Goal: Ask a question

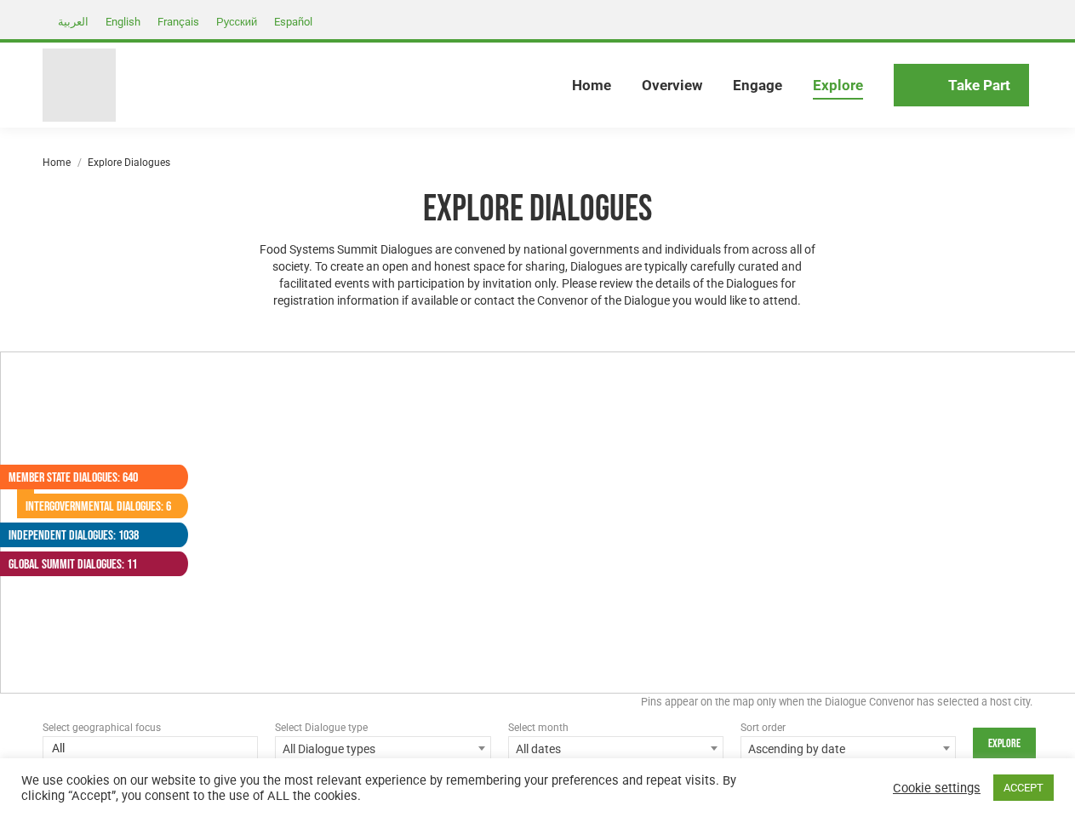
select select
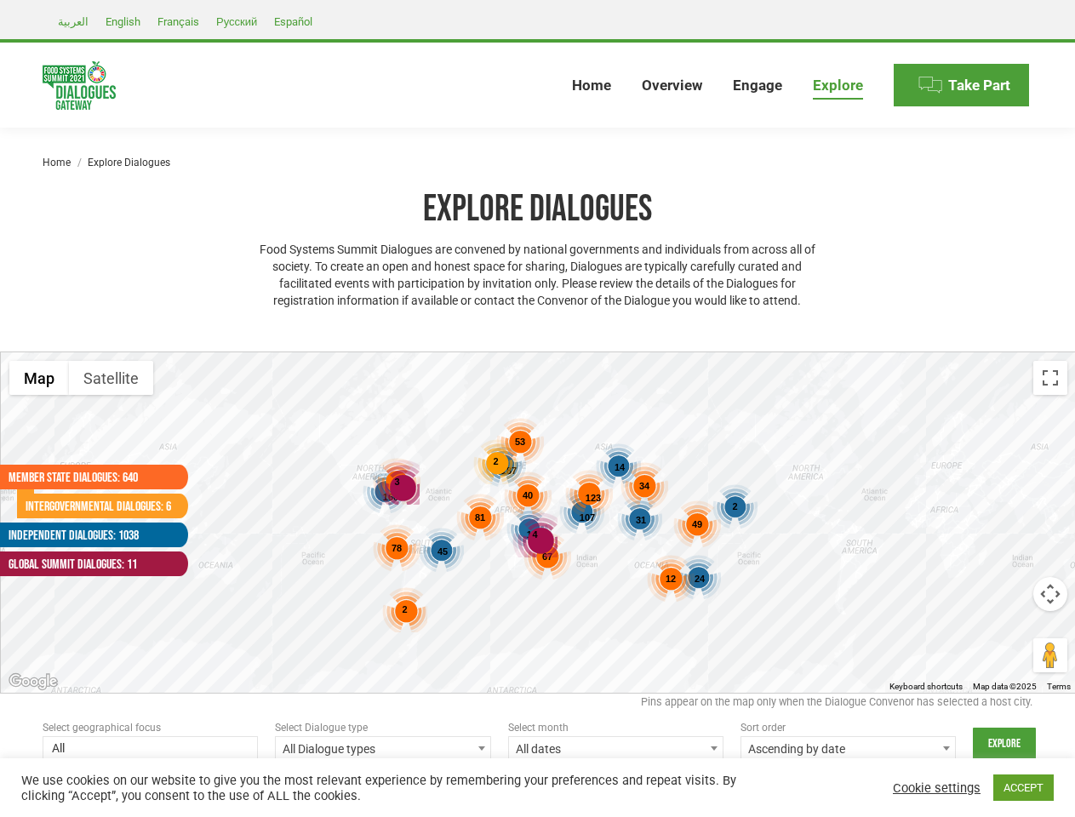
click at [537, 408] on div "187 107 168 192 45 24 31 14 2 123 53 81 78 67 49 40 12 46 2 34 2 4 3" at bounding box center [538, 522] width 1075 height 340
click at [538, 523] on div "4" at bounding box center [534, 534] width 45 height 45
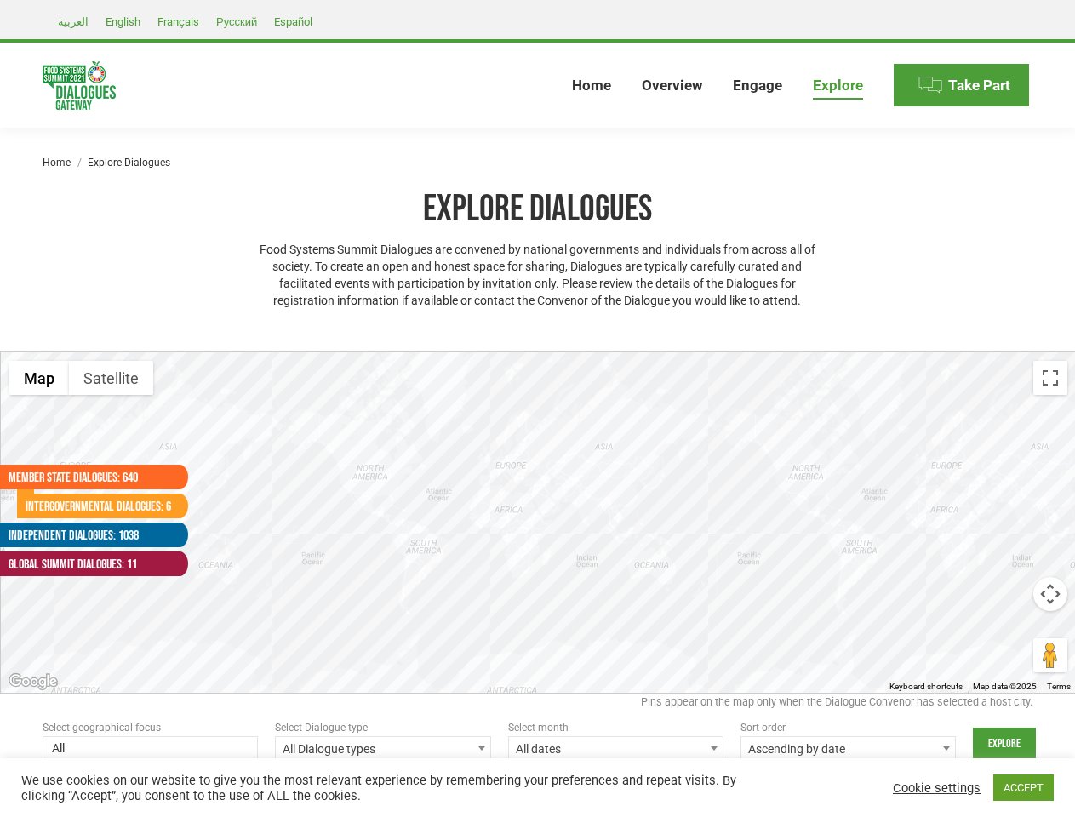
click at [538, 523] on div at bounding box center [538, 522] width 1075 height 340
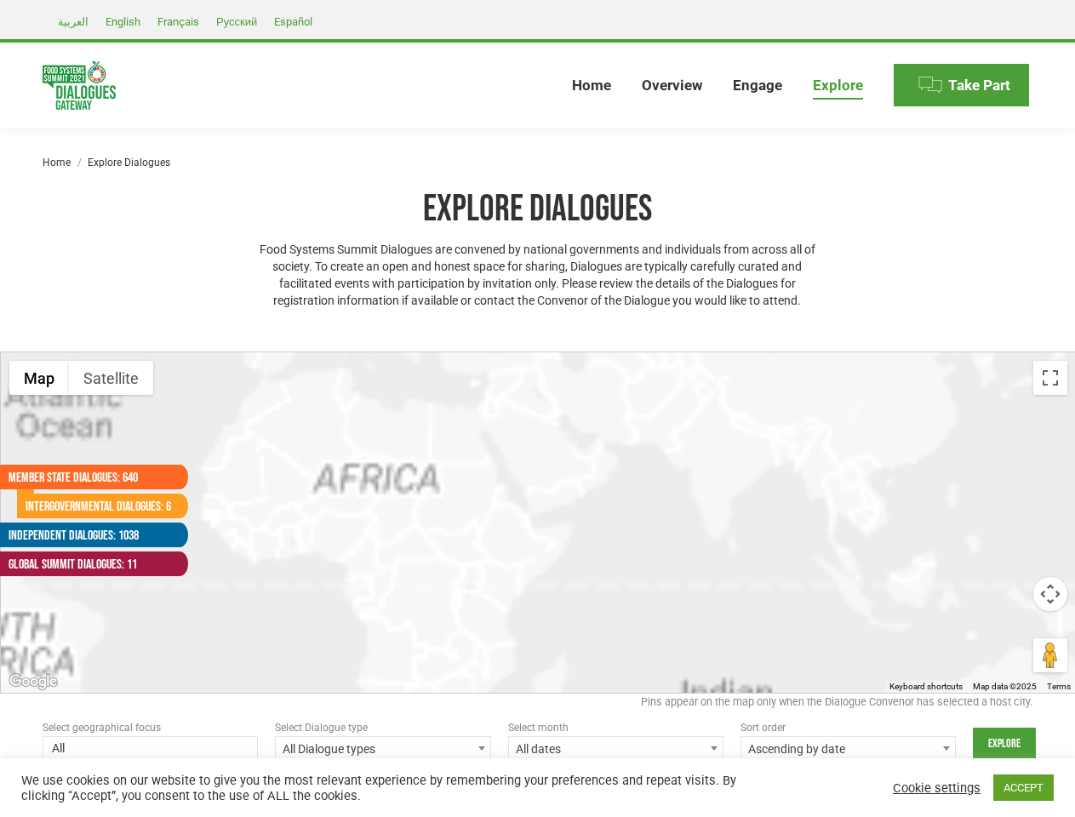
click at [538, 523] on div at bounding box center [538, 522] width 1075 height 340
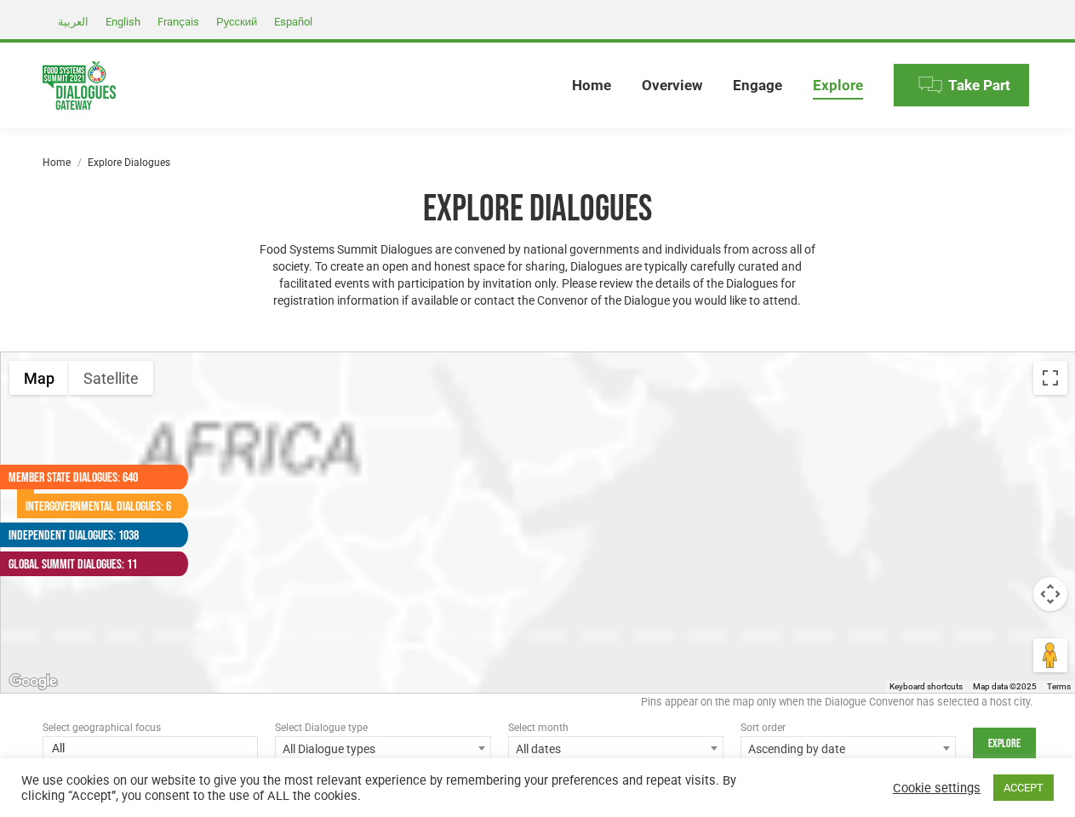
click at [443, 551] on div at bounding box center [538, 522] width 1075 height 340
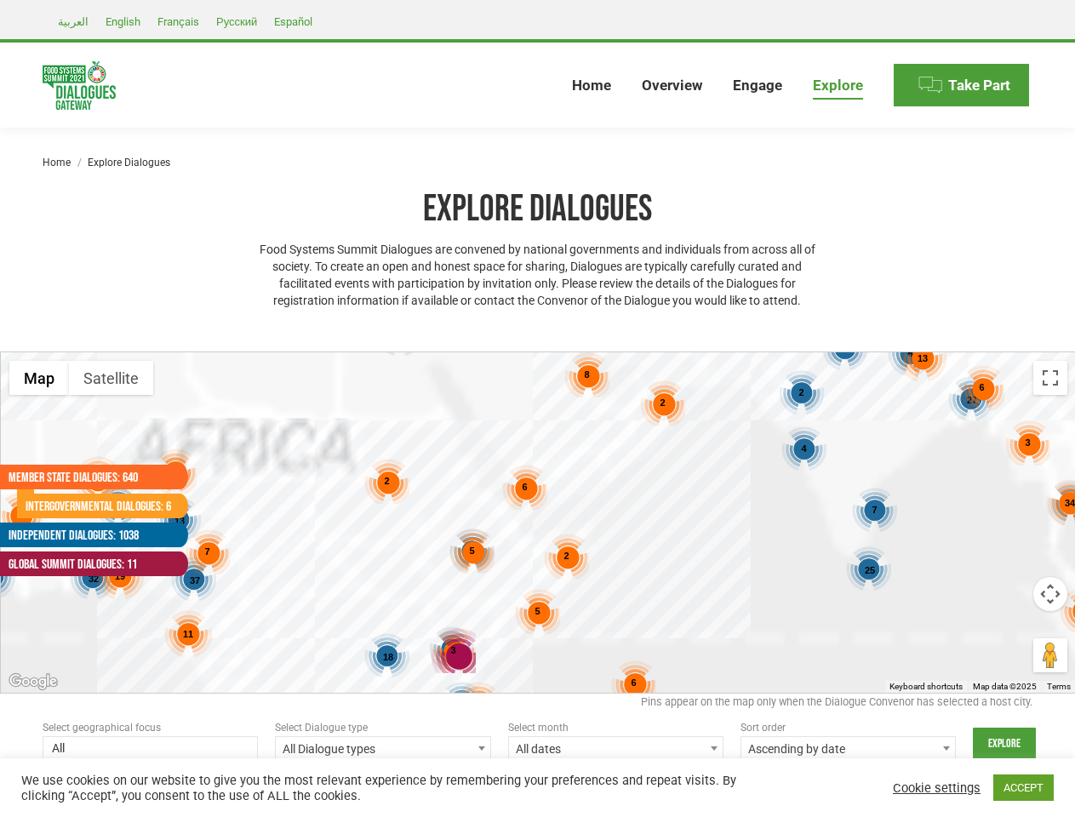
click at [700, 579] on div "7 46 4 8 32 27 6 9 25 13 37 4 3 6 2 3 5 2 3 18 13 6 5 5 6 34 5 5 2 8 2 19 3 6 1…" at bounding box center [538, 522] width 1075 height 340
click at [641, 520] on div "7 46 4 8 32 27 6 9 25 13 37 4 3 6 2 3 5 2 3 18 13 6 5 5 6 34 5 5 2 8 2 19 3 6 1…" at bounding box center [538, 522] width 1075 height 340
click at [620, 467] on div "7 46 4 8 32 27 6 9 25 13 37 4 3 6 2 3 5 2 3 18 13 6 5 5 6 34 5 5 2 8 2 19 3 6 1…" at bounding box center [538, 522] width 1075 height 340
click at [734, 506] on div "7 46 4 8 32 27 6 9 25 13 37 4 3 6 2 3 5 2 3 18 13 6 5 5 6 34 5 5 2 8 2 19 3 6 1…" at bounding box center [538, 522] width 1075 height 340
click at [593, 498] on div "7 46 4 8 32 27 6 9 25 13 37 4 3 6 2 3 5 2 3 18 13 6 5 5 6 34 5 5 2 8 2 19 3 6 1…" at bounding box center [538, 522] width 1075 height 340
